Goal: Information Seeking & Learning: Learn about a topic

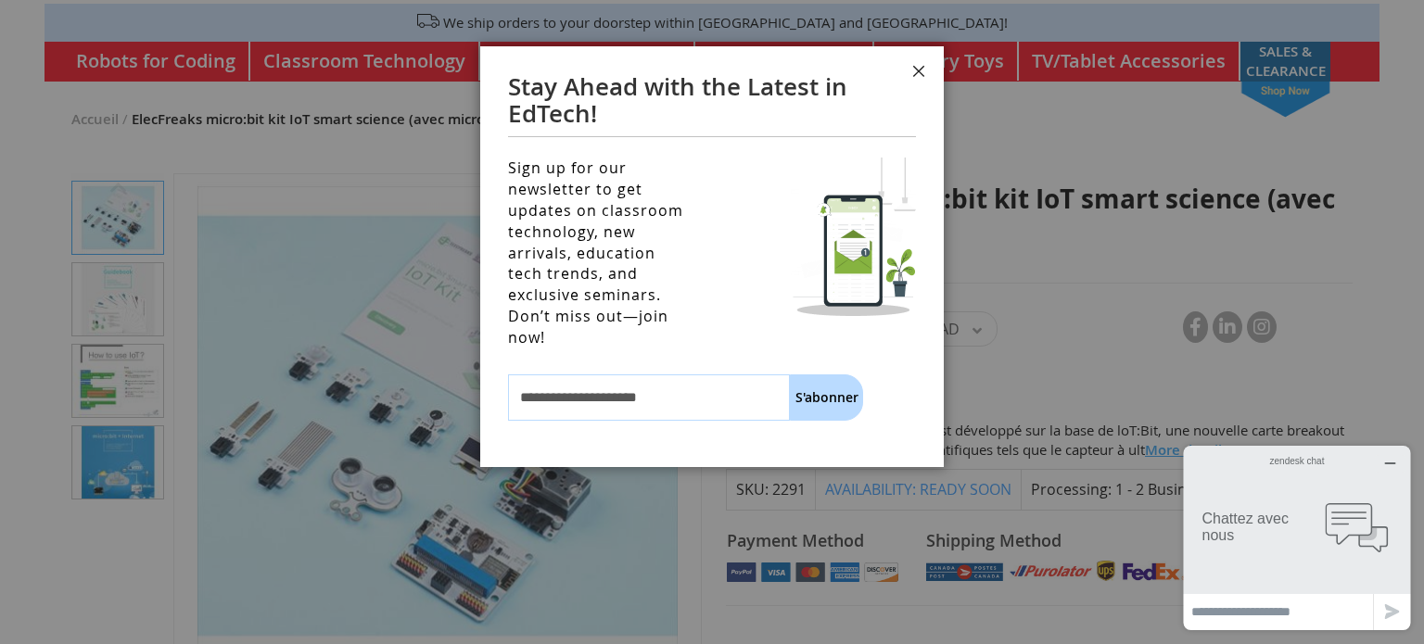
click at [923, 75] on button "Fermer" at bounding box center [919, 74] width 50 height 56
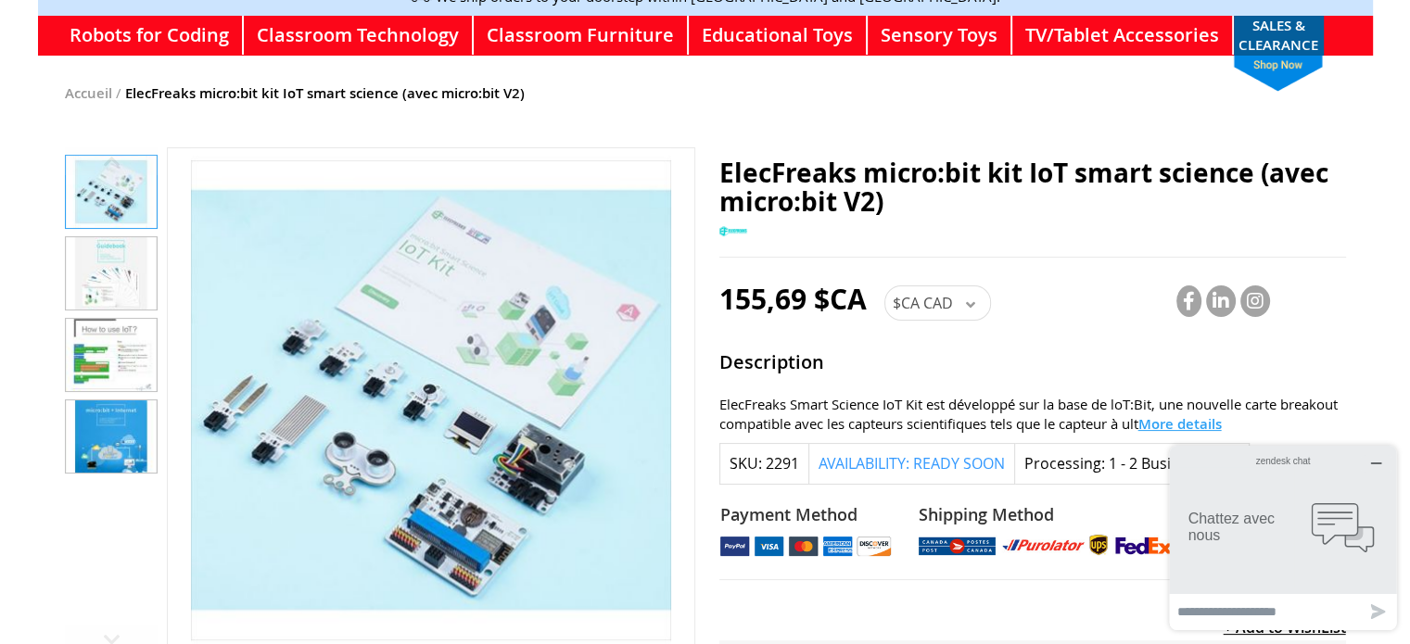
scroll to position [230, 0]
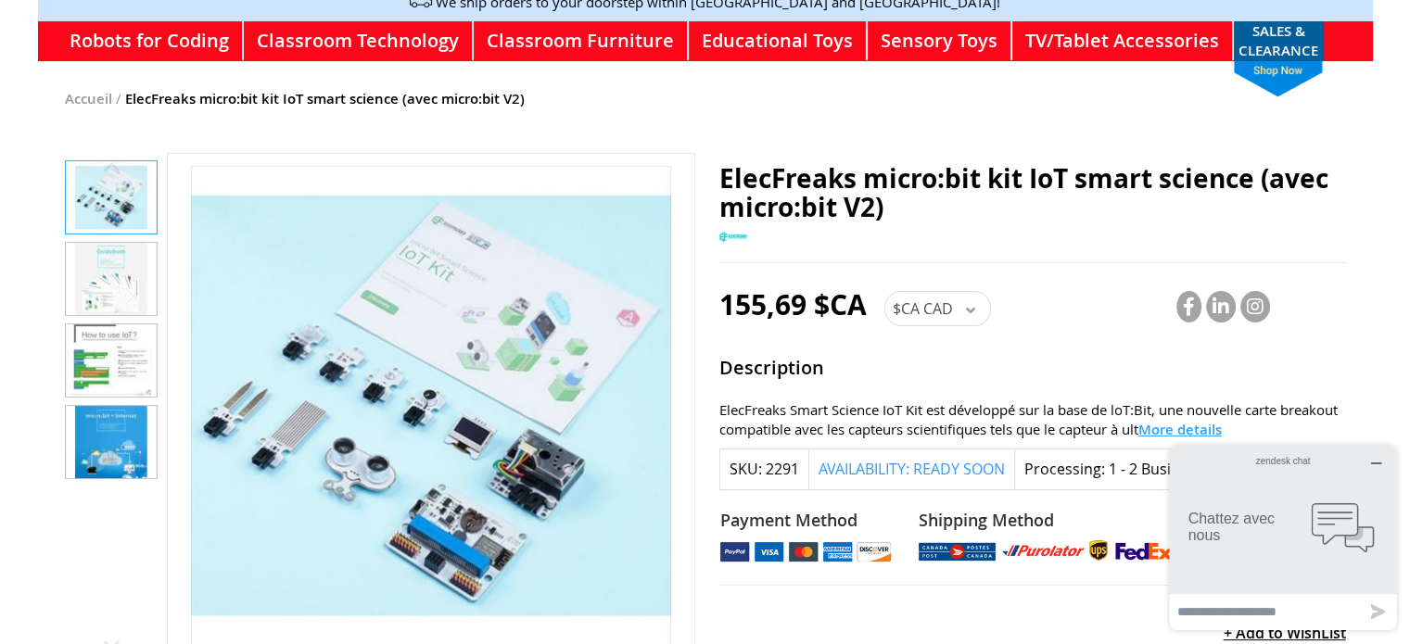
drag, startPoint x: 1420, startPoint y: 177, endPoint x: 1423, endPoint y: 245, distance: 67.7
click at [1409, 245] on html "Nous acceptons les bons de commande des écoles canadiennes et des Etats-Unis No…" at bounding box center [705, 92] width 1410 height 644
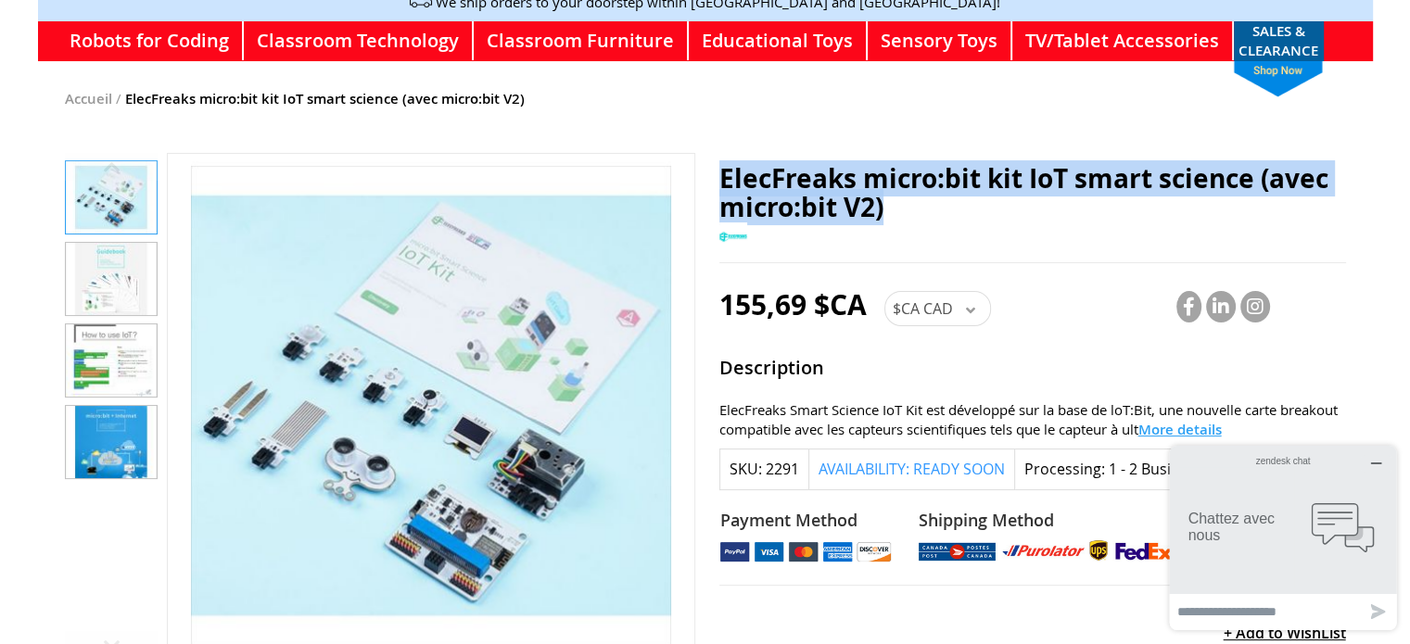
drag, startPoint x: 888, startPoint y: 203, endPoint x: 724, endPoint y: 152, distance: 171.9
click at [724, 165] on h1 "ElecFreaks micro:bit kit IoT smart science (avec micro:bit V2)" at bounding box center [1033, 193] width 627 height 57
copy span "ElecFreaks micro:bit kit IoT smart science (avec micro:bit V2)"
